Goal: Transaction & Acquisition: Obtain resource

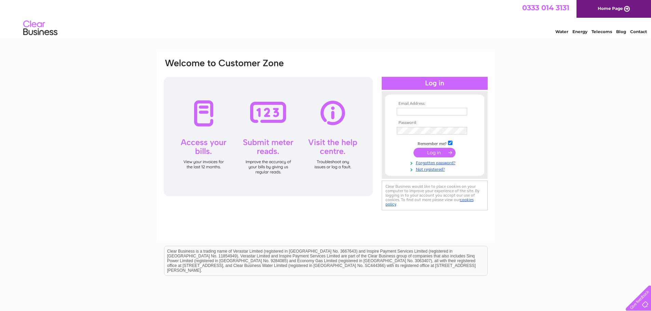
type input "jrjshetland@btconnect.com"
click at [450, 152] on input "submit" at bounding box center [435, 153] width 42 height 10
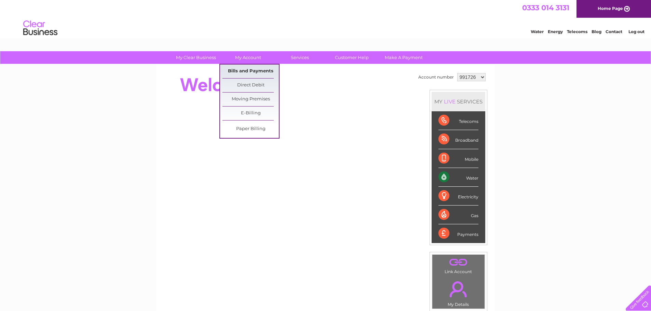
click at [253, 70] on link "Bills and Payments" at bounding box center [251, 72] width 56 height 14
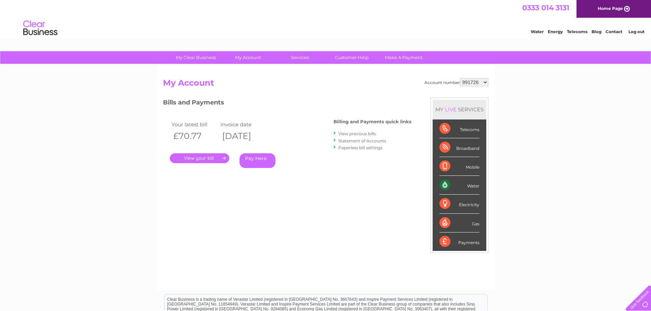
click at [212, 157] on link "." at bounding box center [199, 159] width 59 height 10
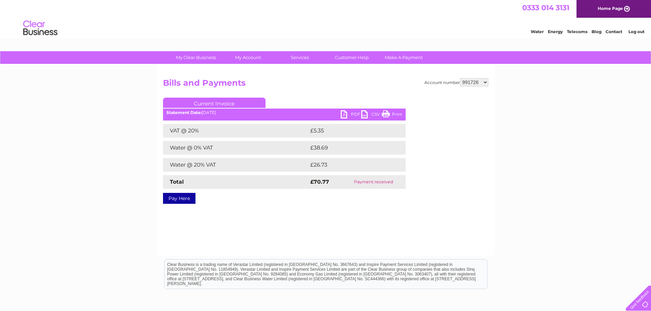
click at [346, 113] on link "PDF" at bounding box center [351, 115] width 21 height 10
click at [487, 82] on select "991726 1005082" at bounding box center [474, 82] width 28 height 8
select select "1005082"
click at [460, 78] on select "991726 1005082" at bounding box center [474, 82] width 28 height 8
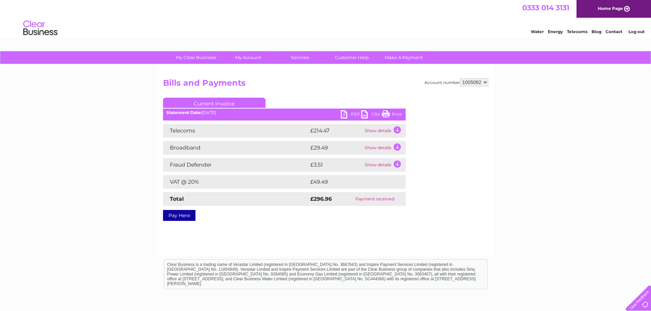
click at [344, 113] on link "PDF" at bounding box center [351, 115] width 21 height 10
click at [632, 30] on link "Log out" at bounding box center [637, 31] width 16 height 5
